Goal: Transaction & Acquisition: Purchase product/service

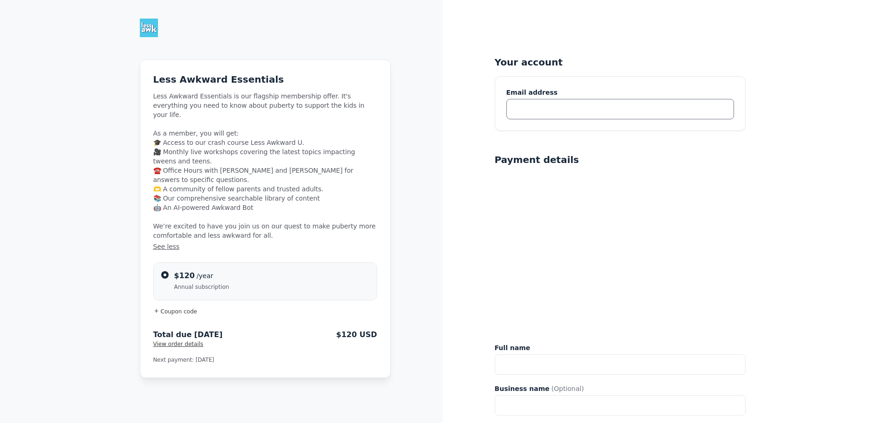
click at [572, 107] on input "text" at bounding box center [621, 109] width 228 height 20
type input "niki918@msn.com"
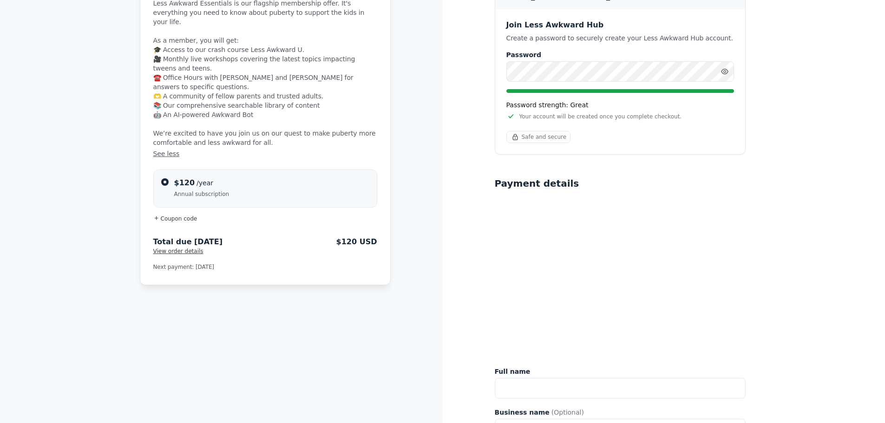
scroll to position [186, 0]
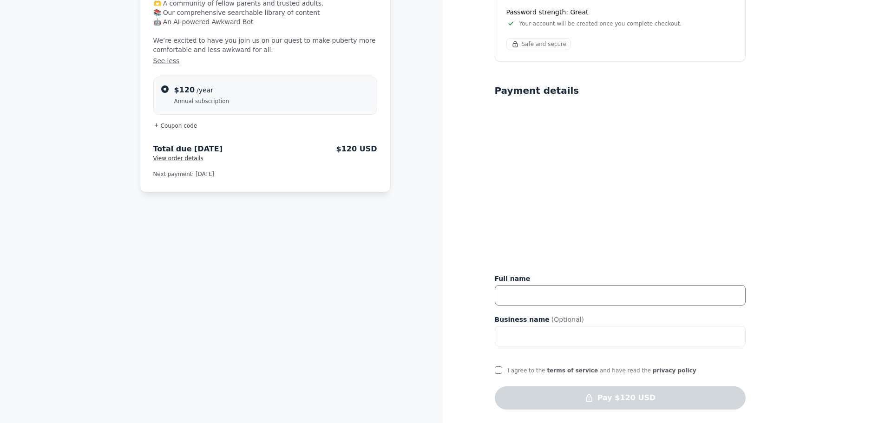
click at [543, 300] on input "text" at bounding box center [620, 295] width 251 height 20
type input "Nicole Condrasky"
click at [498, 368] on input "I agree to the terms of service and have read the privacy policy" at bounding box center [498, 368] width 7 height 7
checkbox input "true"
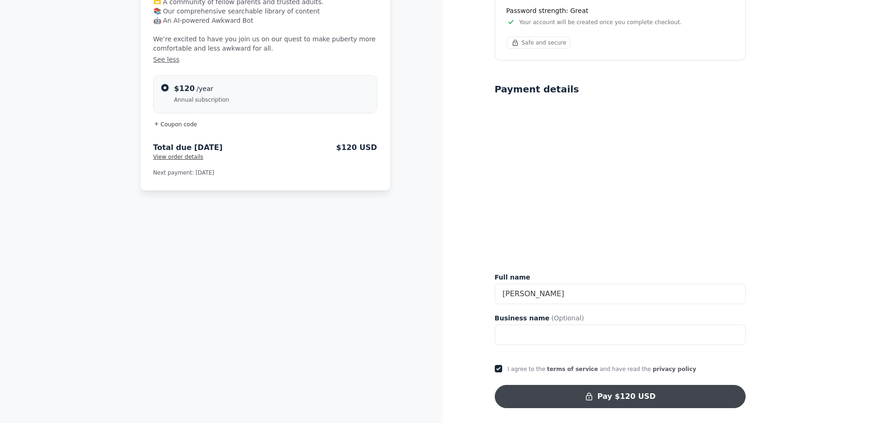
click at [611, 397] on button "Pay $120 USD" at bounding box center [620, 396] width 251 height 23
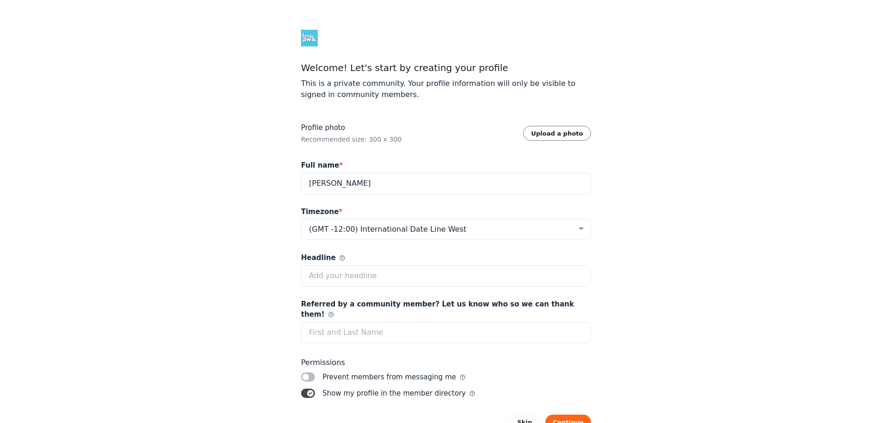
select select "Eastern Time (US & Canada)"
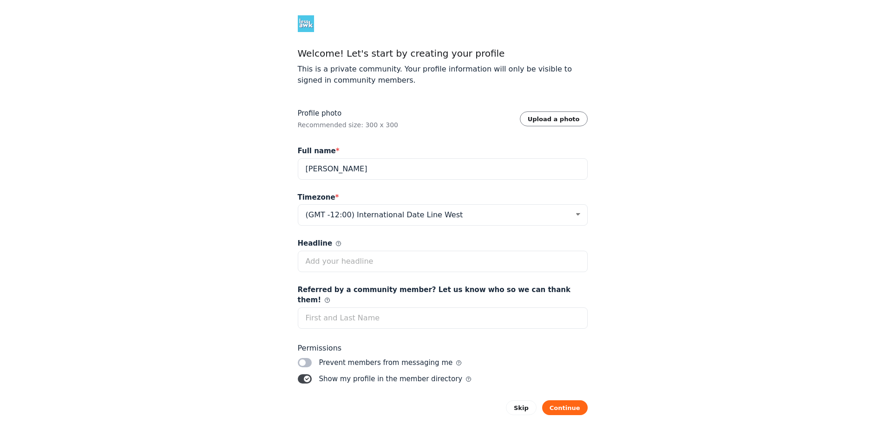
scroll to position [26, 0]
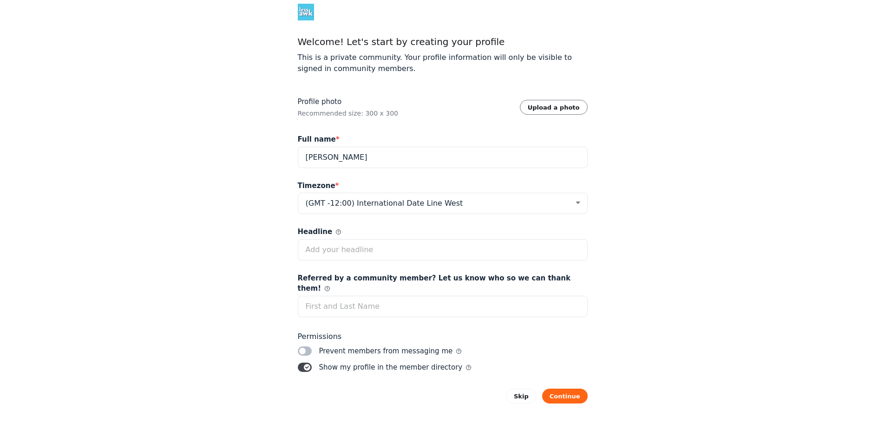
click at [302, 363] on label "Toggle switch" at bounding box center [305, 367] width 14 height 9
click at [0, 0] on input "Toggle switch" at bounding box center [0, 0] width 0 height 0
click at [570, 389] on button "Continue" at bounding box center [565, 396] width 46 height 15
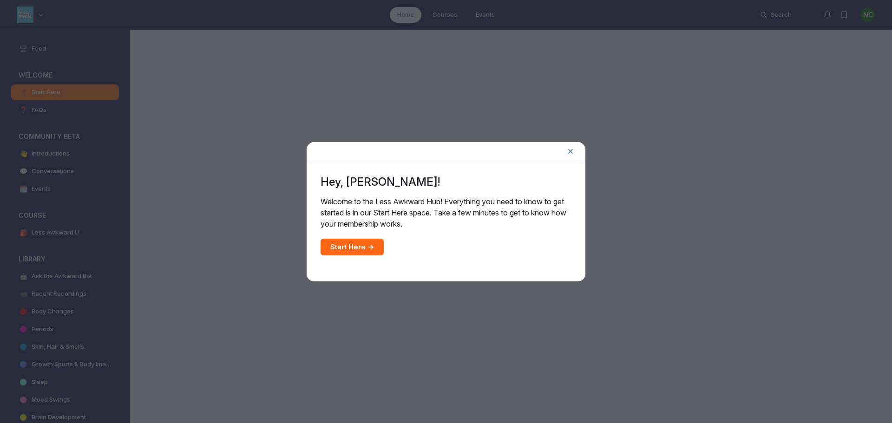
scroll to position [2948, 1780]
click at [356, 248] on link "Start Here →" at bounding box center [352, 247] width 63 height 17
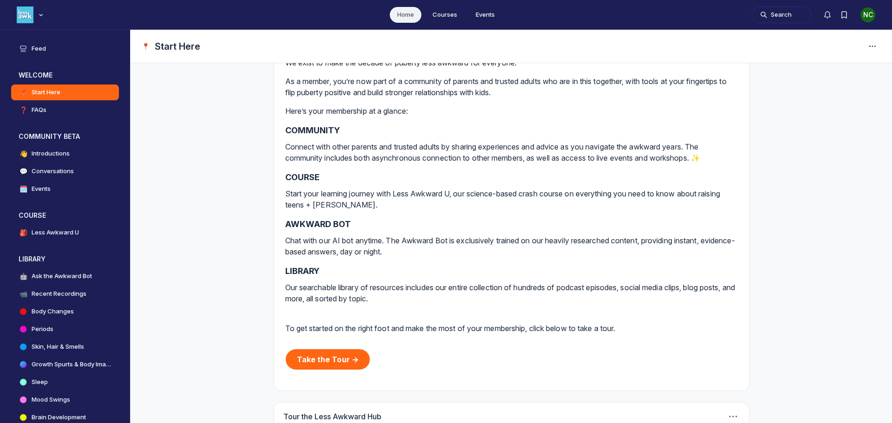
scroll to position [139, 0]
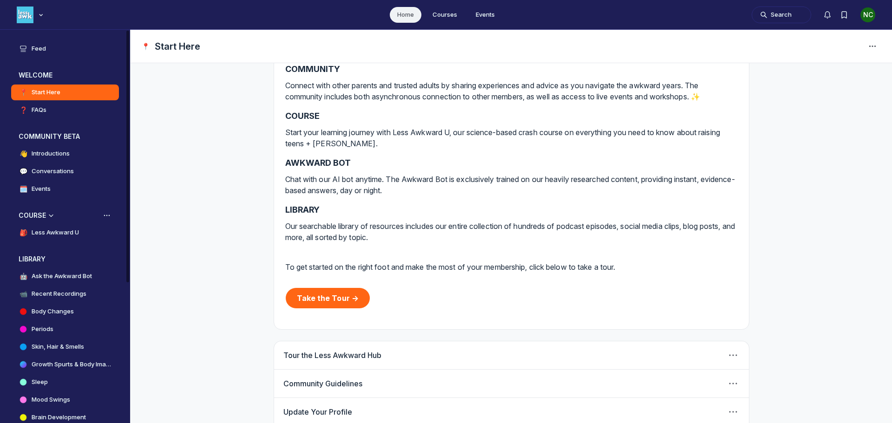
click at [53, 230] on h4 "Less Awkward U" at bounding box center [55, 232] width 47 height 9
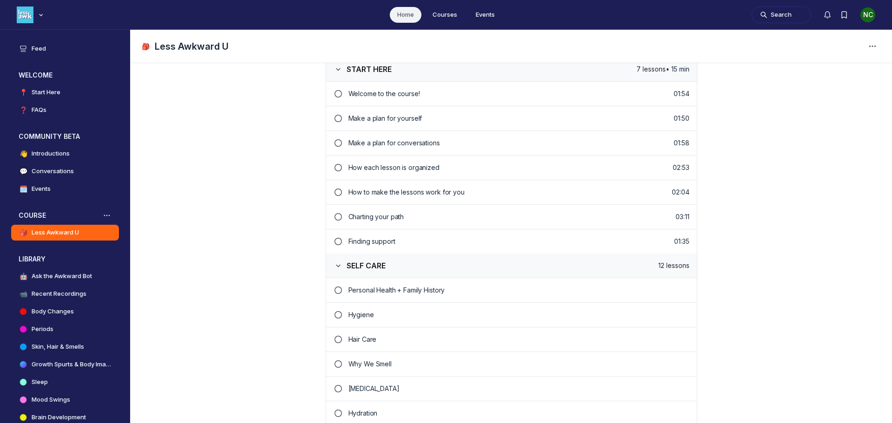
scroll to position [176, 0]
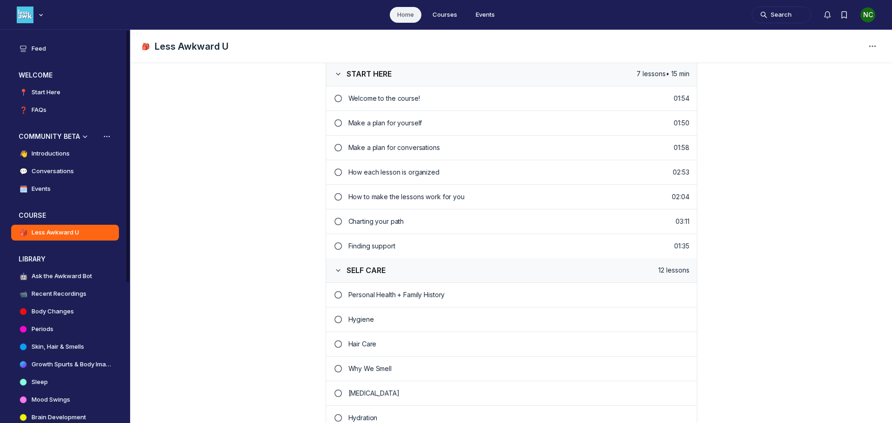
click at [51, 172] on h4 "Conversations" at bounding box center [53, 171] width 42 height 9
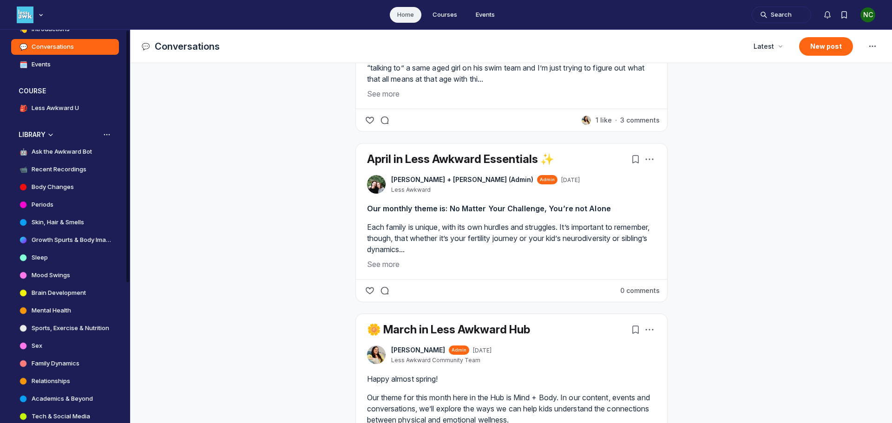
scroll to position [139, 0]
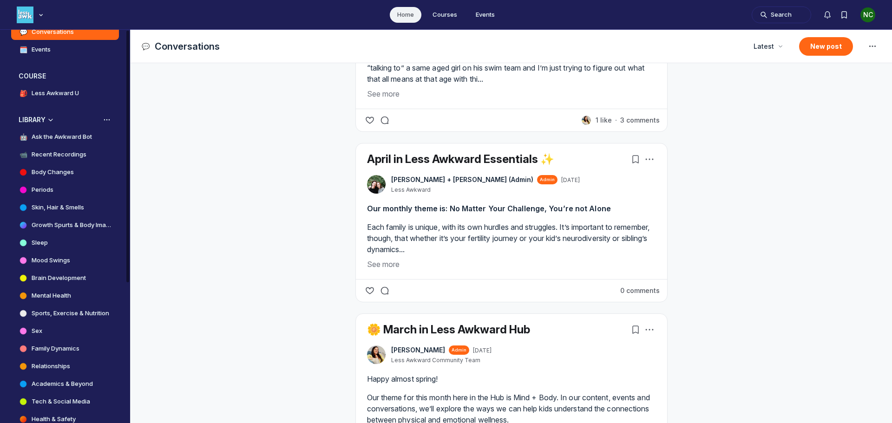
click at [61, 259] on h4 "Mood Swings" at bounding box center [51, 260] width 39 height 9
